Goal: Task Accomplishment & Management: Manage account settings

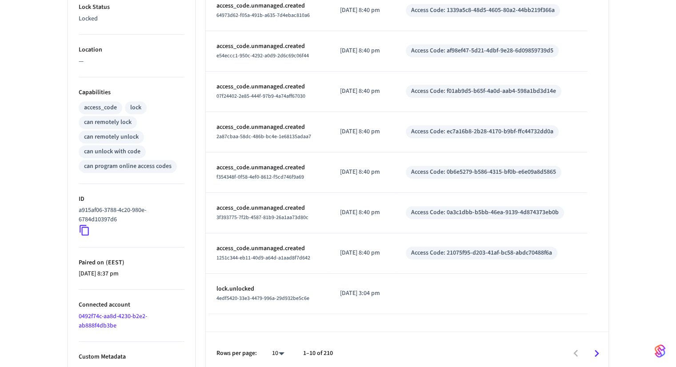
scroll to position [328, 0]
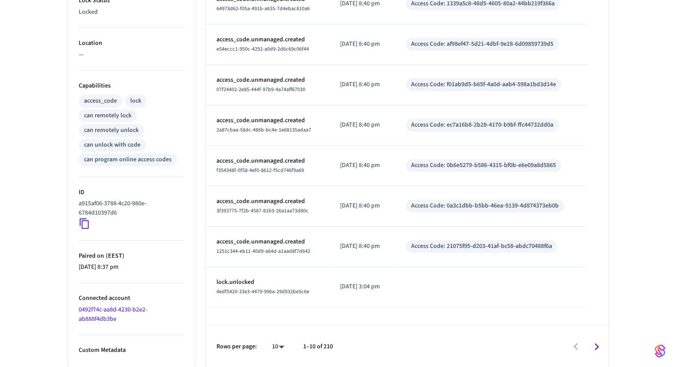
click at [81, 222] on icon at bounding box center [84, 224] width 9 height 11
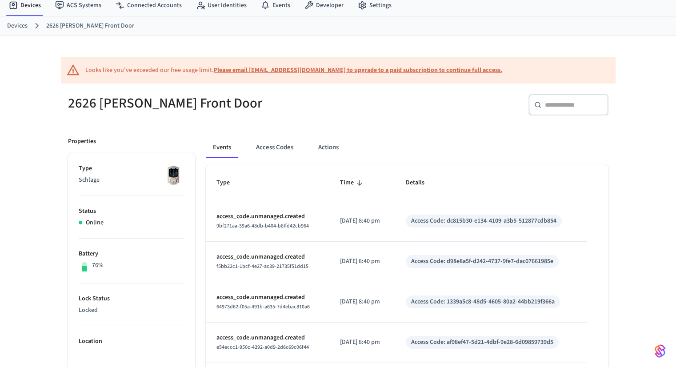
scroll to position [89, 0]
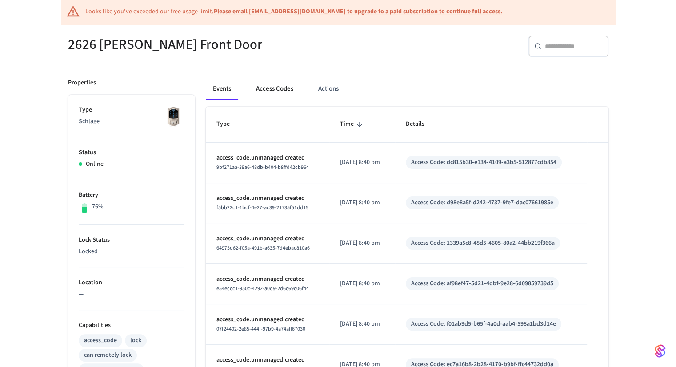
click at [282, 92] on button "Access Codes" at bounding box center [275, 88] width 52 height 21
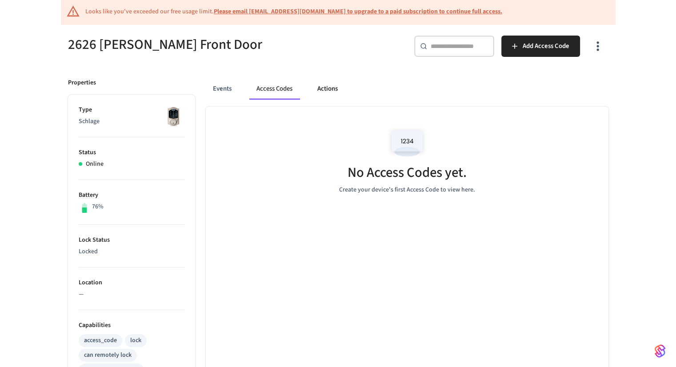
click at [312, 92] on button "Actions" at bounding box center [327, 88] width 35 height 21
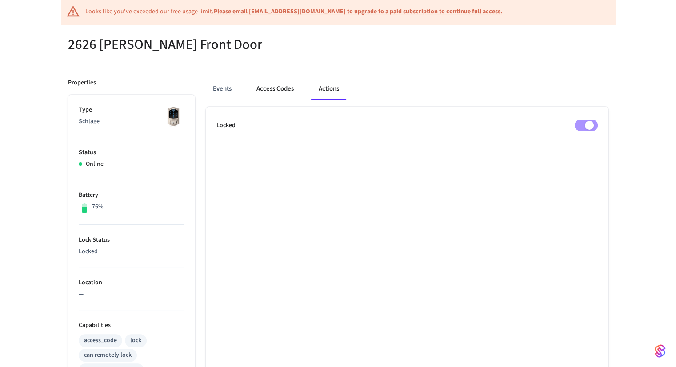
click at [259, 91] on button "Access Codes" at bounding box center [275, 88] width 52 height 21
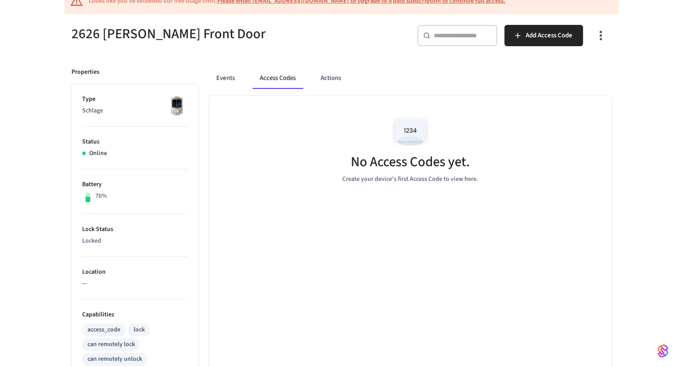
scroll to position [62, 0]
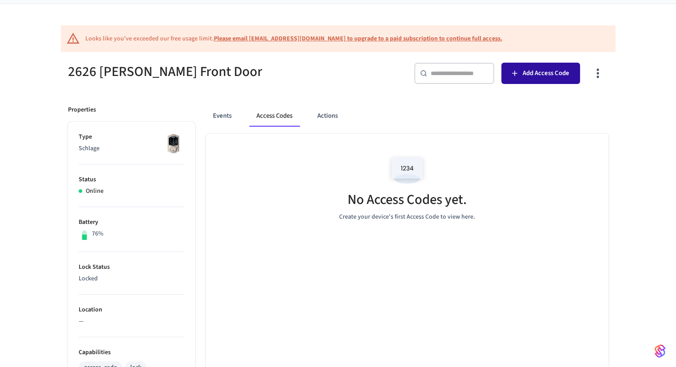
click at [532, 73] on span "Add Access Code" at bounding box center [545, 74] width 47 height 12
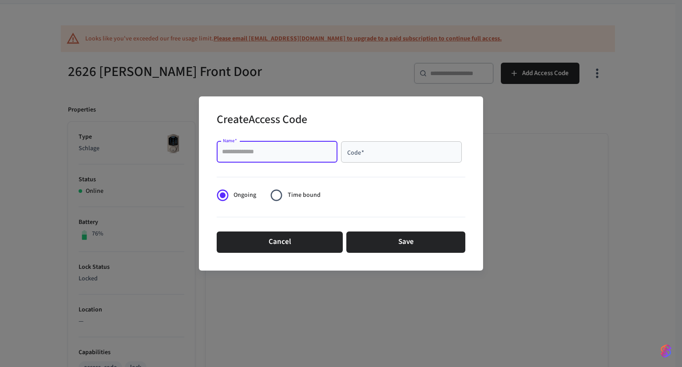
click at [309, 152] on input "Name   *" at bounding box center [277, 151] width 110 height 9
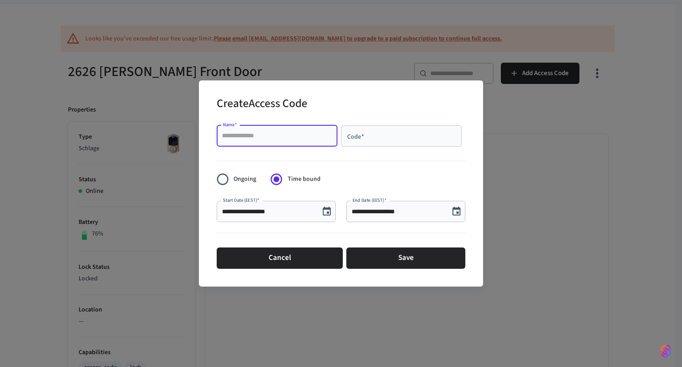
click at [282, 134] on input "Name   *" at bounding box center [277, 135] width 110 height 9
type input "****"
click at [371, 135] on input "Code   *" at bounding box center [401, 135] width 110 height 9
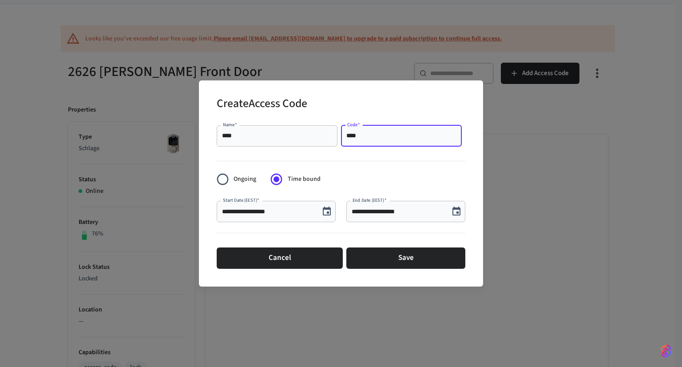
type input "****"
click at [326, 210] on icon "Choose date, selected date is Sep 4, 2025" at bounding box center [327, 211] width 11 height 11
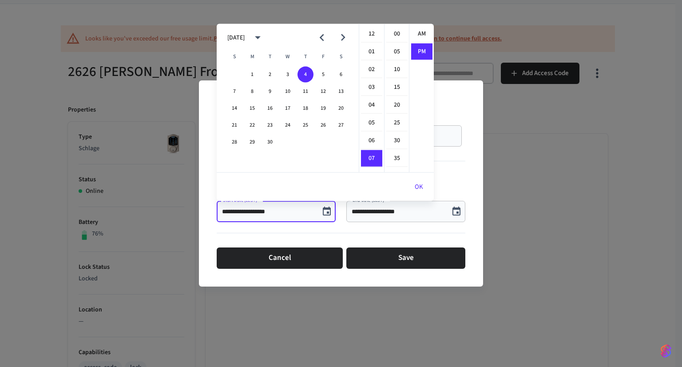
scroll to position [16, 0]
click at [286, 79] on button "3" at bounding box center [288, 75] width 16 height 16
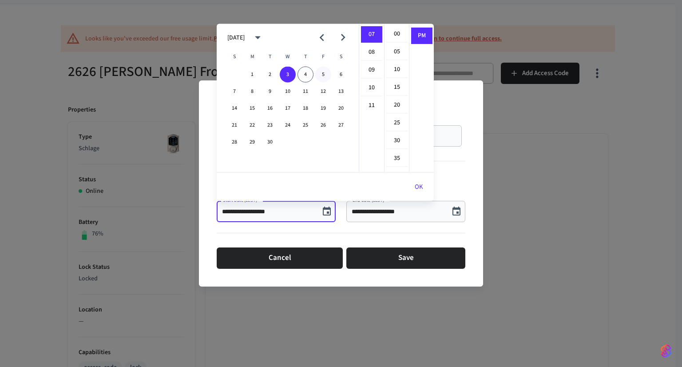
click at [326, 77] on button "5" at bounding box center [323, 75] width 16 height 16
click at [288, 75] on button "3" at bounding box center [288, 75] width 16 height 16
click at [373, 51] on li "08" at bounding box center [371, 52] width 21 height 17
click at [419, 37] on li "AM" at bounding box center [421, 34] width 21 height 17
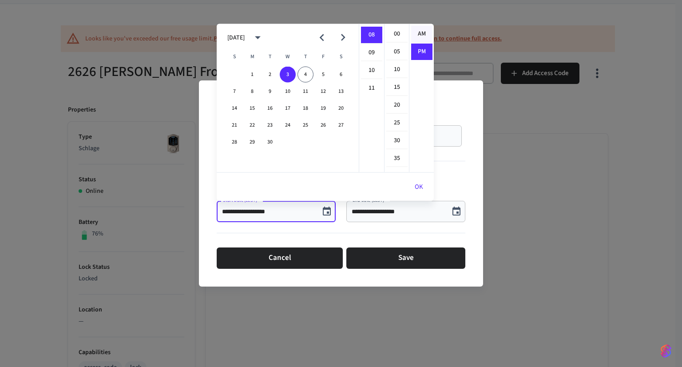
type input "**********"
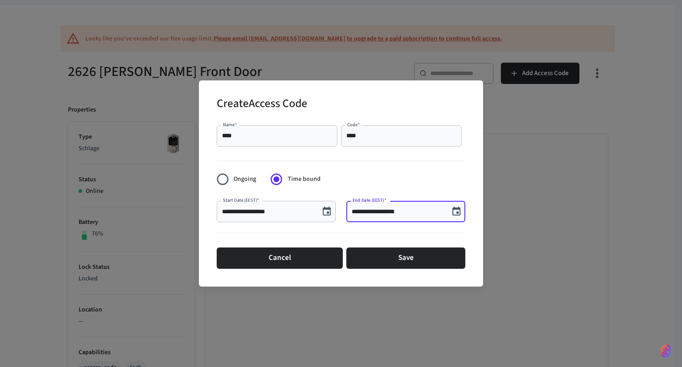
click at [437, 212] on input "**********" at bounding box center [398, 211] width 92 height 9
click at [458, 210] on icon "Choose date, selected date is Sep 4, 2025" at bounding box center [456, 211] width 11 height 11
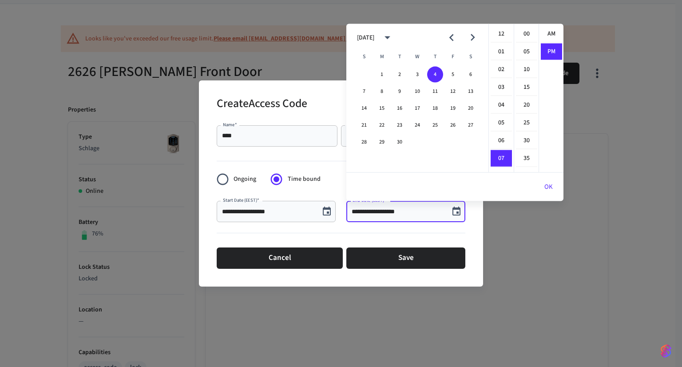
scroll to position [16, 0]
click at [469, 78] on button "6" at bounding box center [471, 75] width 16 height 16
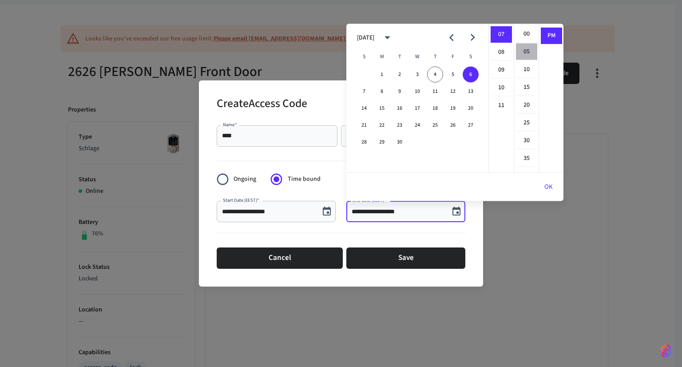
click at [523, 54] on li "05" at bounding box center [526, 52] width 21 height 17
type input "**********"
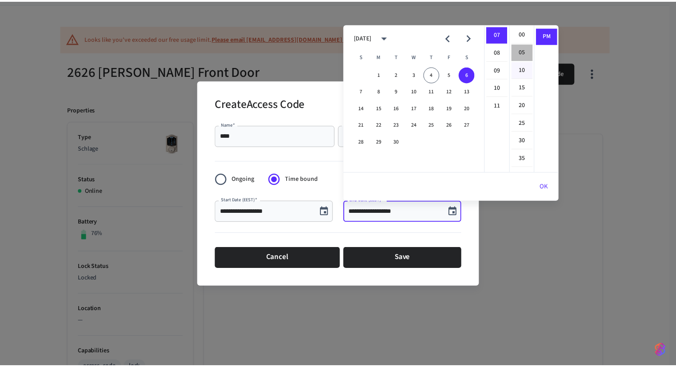
scroll to position [18, 0]
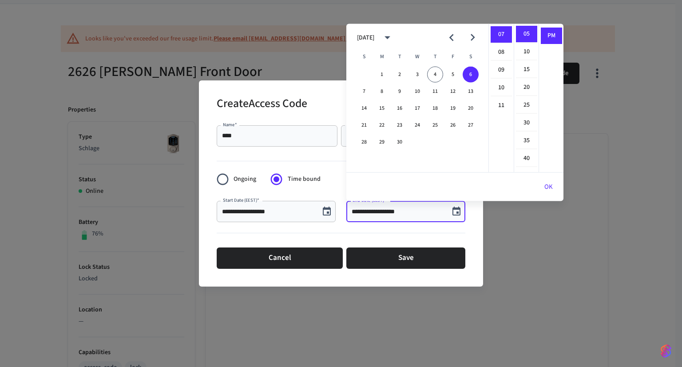
click at [550, 186] on button "OK" at bounding box center [549, 186] width 30 height 21
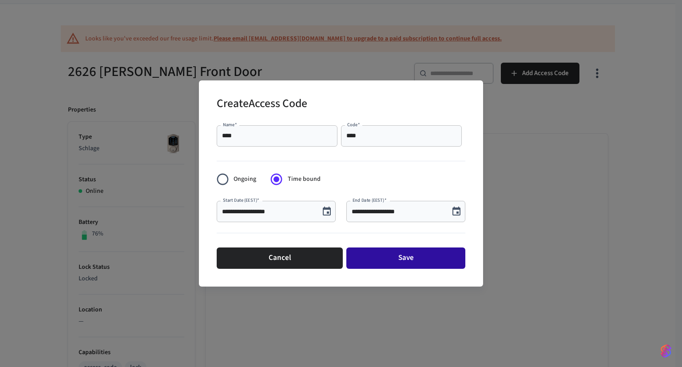
click at [396, 256] on button "Save" at bounding box center [405, 257] width 119 height 21
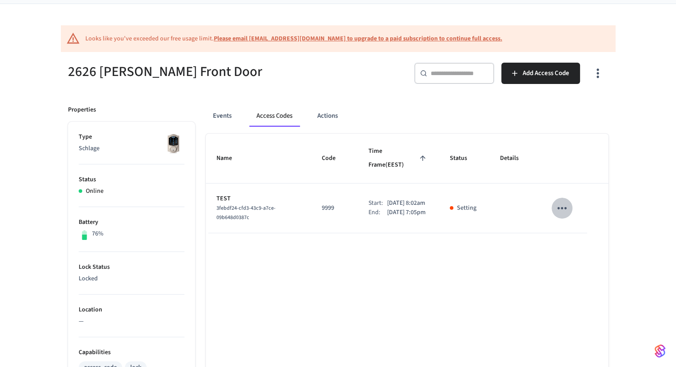
click at [558, 201] on icon "sticky table" at bounding box center [562, 208] width 14 height 14
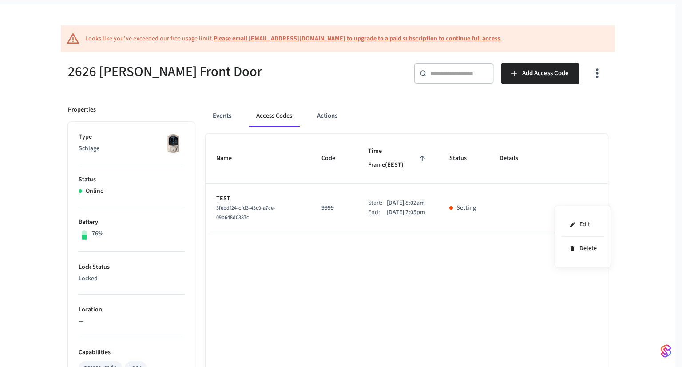
click at [531, 241] on div at bounding box center [341, 183] width 682 height 367
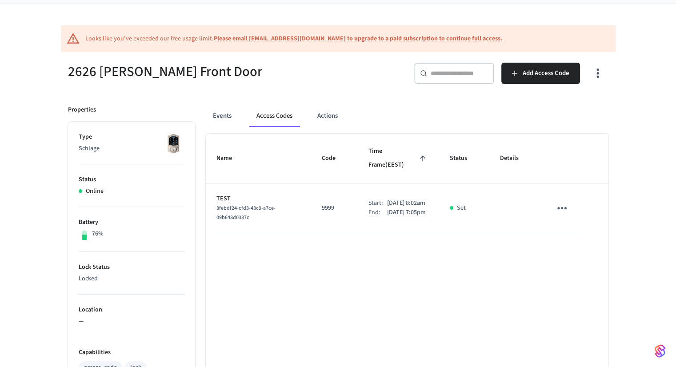
click at [305, 117] on div "Events Access Codes Actions" at bounding box center [407, 115] width 402 height 21
click at [318, 117] on button "Actions" at bounding box center [327, 115] width 35 height 21
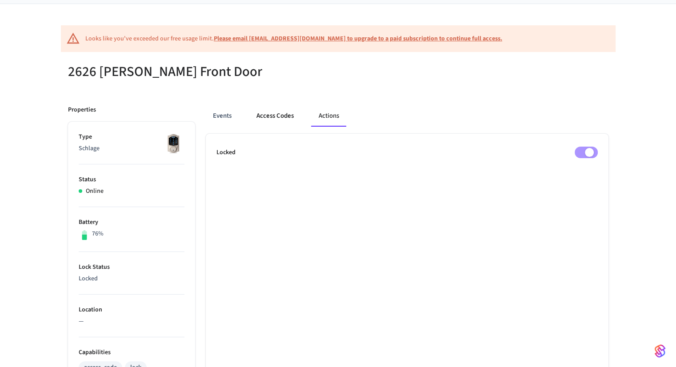
click at [294, 117] on button "Access Codes" at bounding box center [275, 115] width 52 height 21
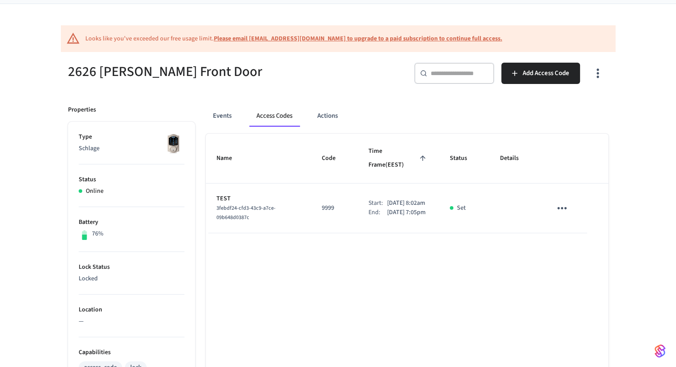
click at [559, 207] on icon "sticky table" at bounding box center [561, 208] width 9 height 2
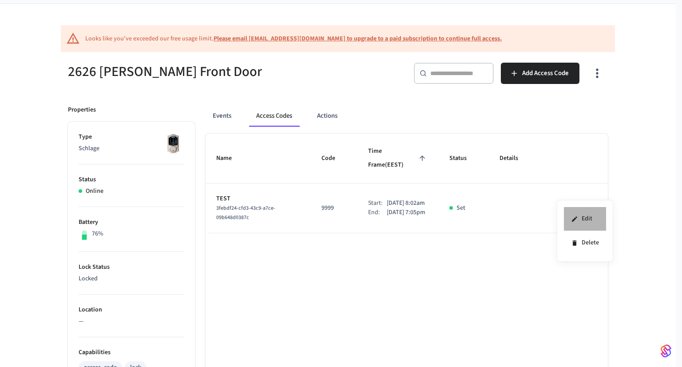
click at [582, 219] on li "Edit" at bounding box center [585, 219] width 42 height 24
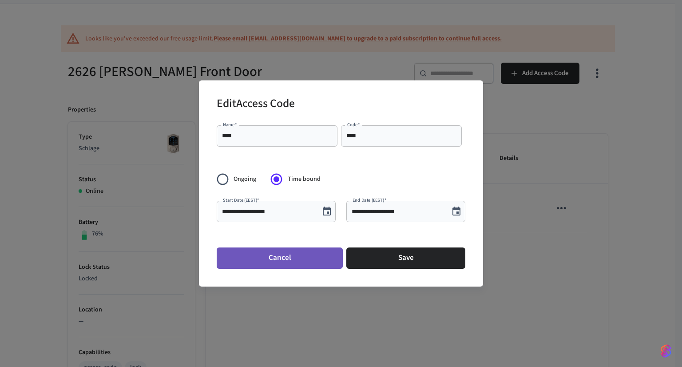
click at [318, 256] on button "Cancel" at bounding box center [280, 257] width 126 height 21
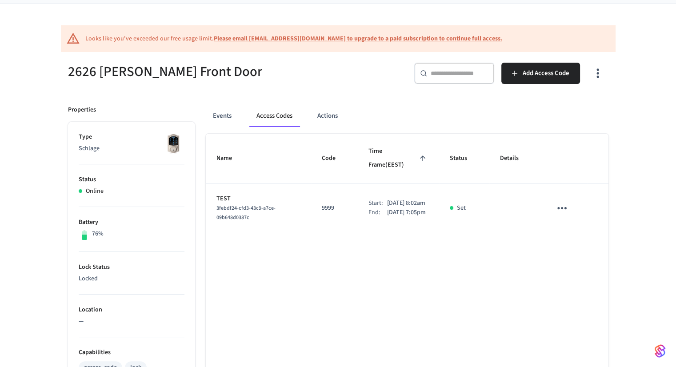
click at [596, 95] on div "Events Access Codes Actions Name Code Time Frame (EEST) Status Details TEST 3fe…" at bounding box center [401, 365] width 413 height 540
click at [595, 73] on icon "button" at bounding box center [597, 73] width 14 height 14
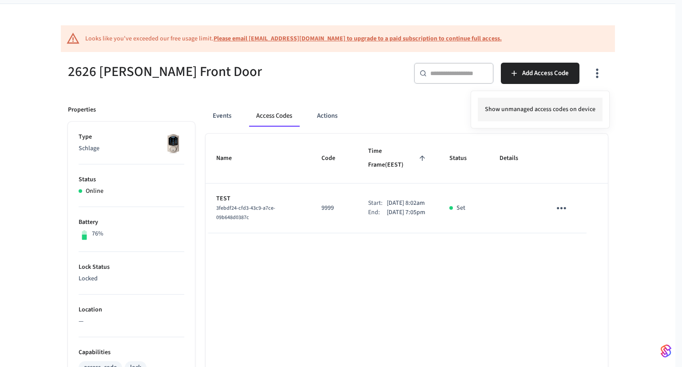
click at [531, 113] on li "Show unmanaged access codes on device" at bounding box center [540, 110] width 125 height 24
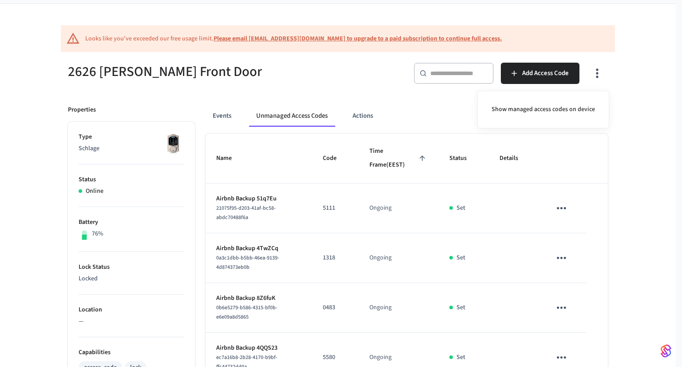
click at [627, 219] on div at bounding box center [341, 183] width 682 height 367
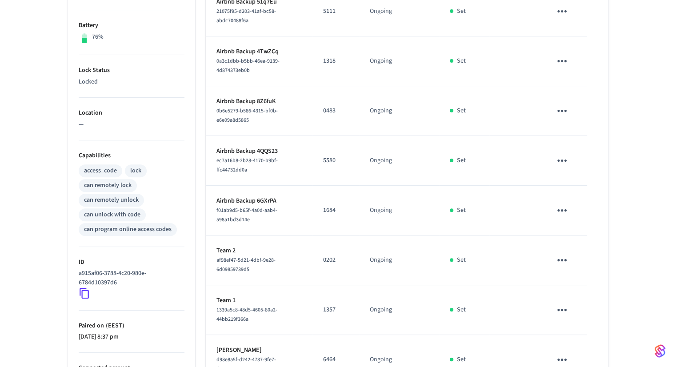
scroll to position [230, 0]
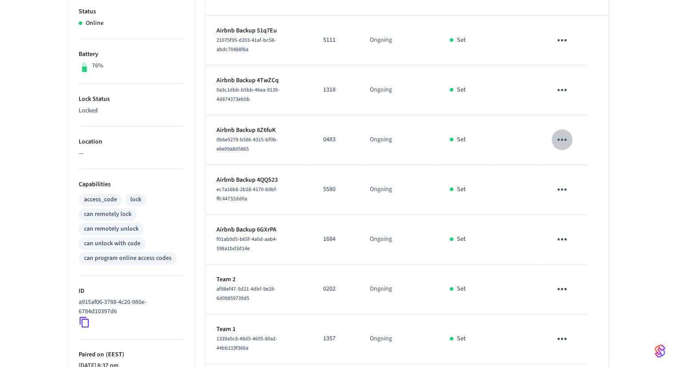
click at [558, 136] on icon "sticky table" at bounding box center [562, 140] width 14 height 14
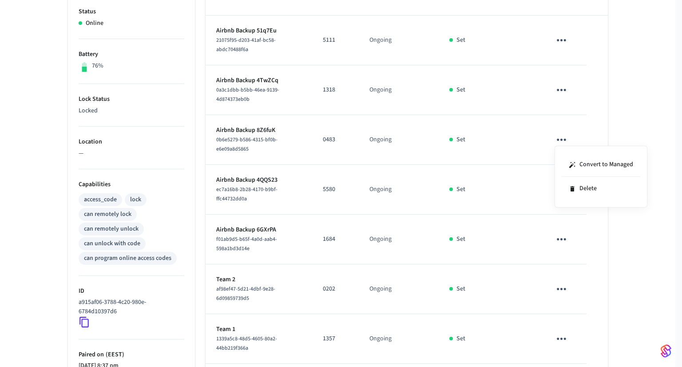
click at [626, 121] on div at bounding box center [341, 183] width 682 height 367
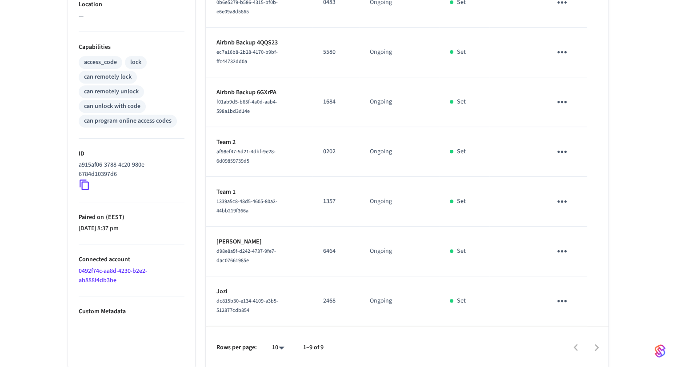
scroll to position [368, 0]
drag, startPoint x: 114, startPoint y: 281, endPoint x: 68, endPoint y: 268, distance: 47.5
click at [68, 268] on ul "Type Schlage Status Online Battery 76% Lock Status Locked Location — Capabiliti…" at bounding box center [131, 92] width 127 height 553
click at [117, 273] on link "0492f74c-aa8d-4230-b2e2-ab888f4db3be" at bounding box center [113, 275] width 68 height 18
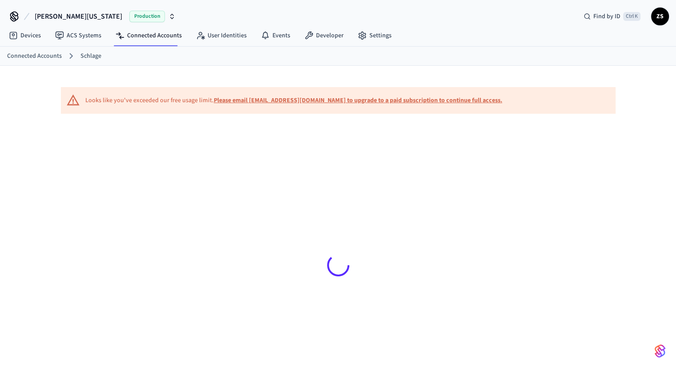
click at [84, 264] on div at bounding box center [338, 265] width 554 height 282
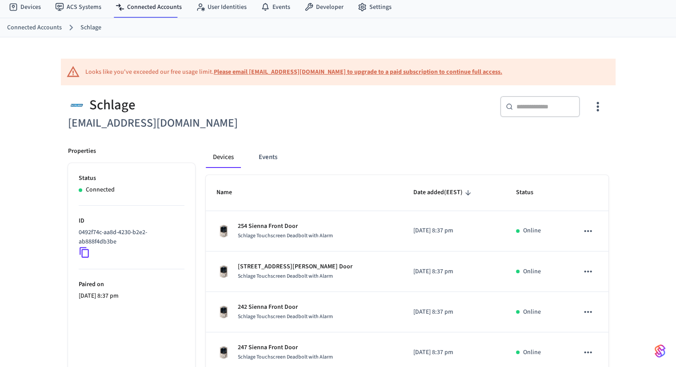
scroll to position [44, 0]
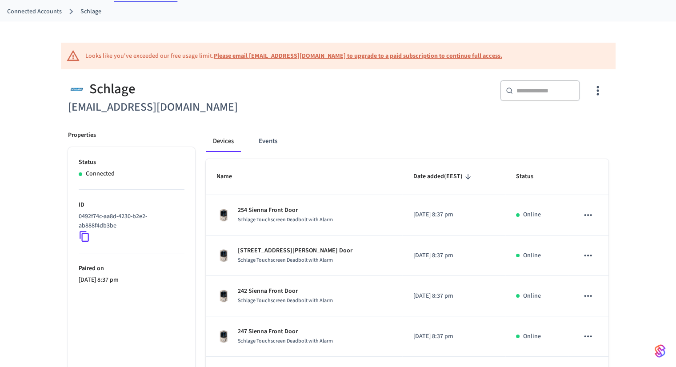
click at [85, 240] on icon at bounding box center [85, 237] width 12 height 12
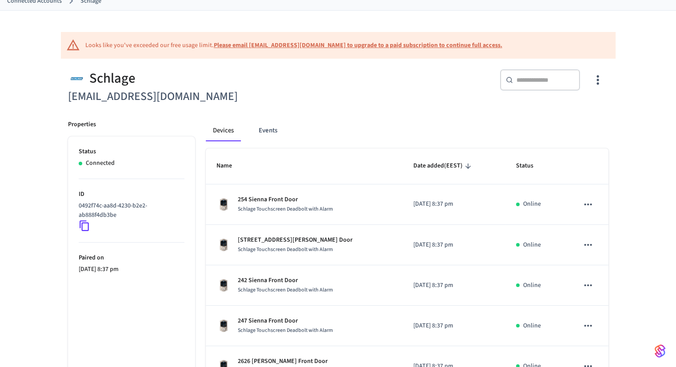
scroll to position [53, 0]
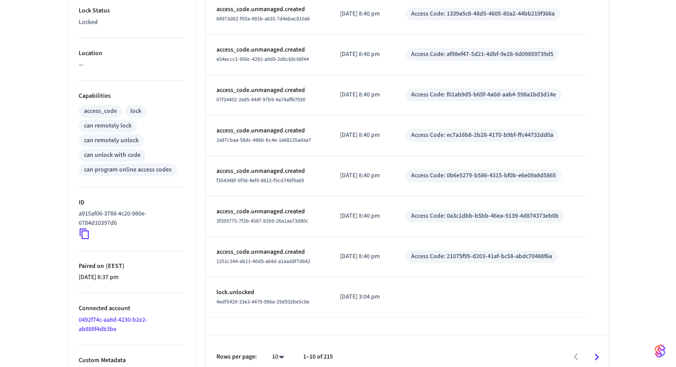
scroll to position [328, 0]
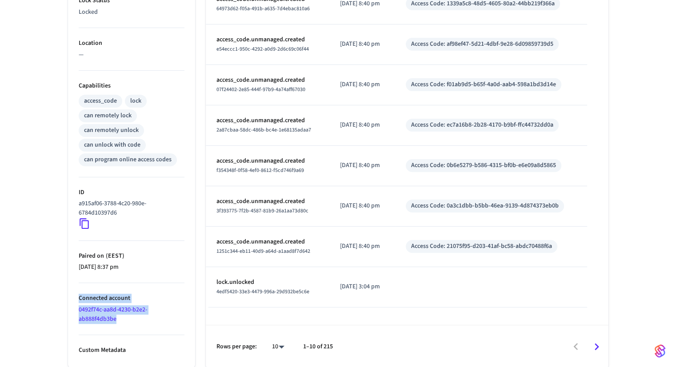
drag, startPoint x: 132, startPoint y: 320, endPoint x: 79, endPoint y: 299, distance: 57.2
click at [79, 299] on li "Connected account 0492f74c-aa8d-4230-b2e2-ab888f4db3be" at bounding box center [132, 309] width 106 height 52
copy li "Connected account 0492f74c-aa8d-4230-b2e2-ab888f4db3be"
